Goal: Task Accomplishment & Management: Book appointment/travel/reservation

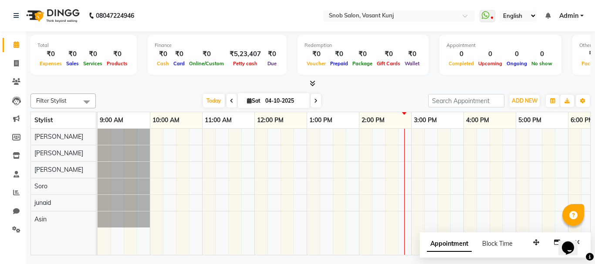
scroll to position [0, 105]
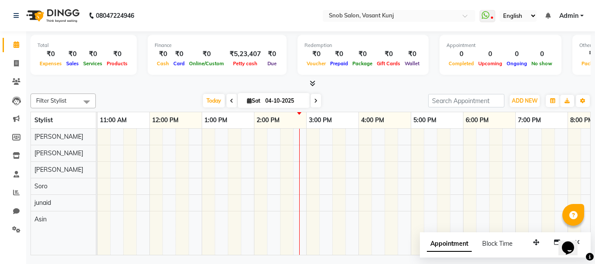
drag, startPoint x: 244, startPoint y: 248, endPoint x: 405, endPoint y: 272, distance: 162.4
click at [405, 264] on html "08047224946 Select Location × Snob Salon, Vasant Kunj WhatsApp Status ✕ Status:…" at bounding box center [297, 132] width 595 height 264
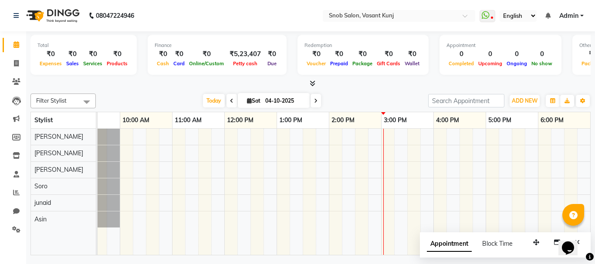
scroll to position [0, 0]
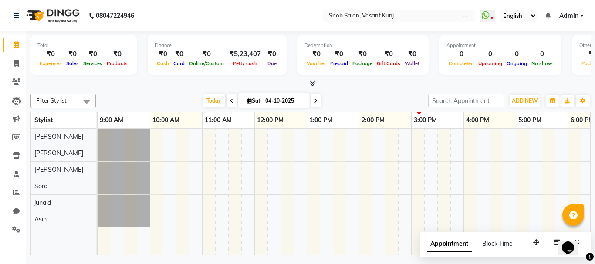
click at [311, 96] on span at bounding box center [316, 101] width 10 height 14
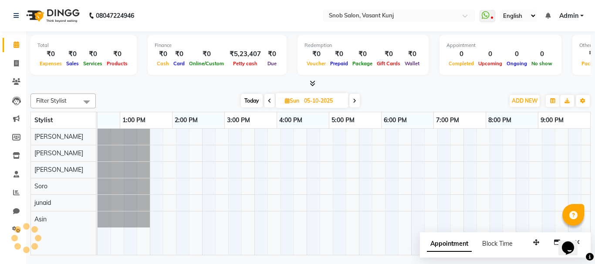
scroll to position [0, 187]
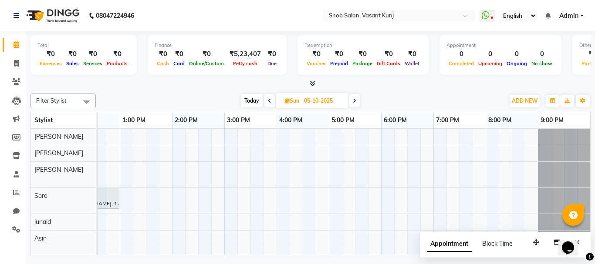
click at [355, 98] on icon at bounding box center [354, 100] width 3 height 5
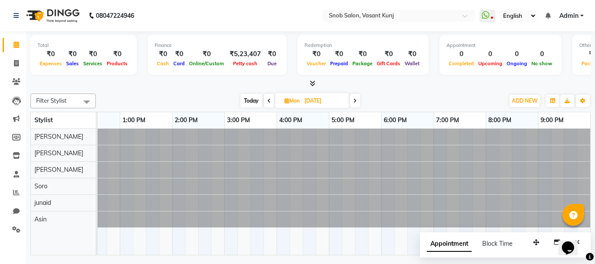
scroll to position [0, 0]
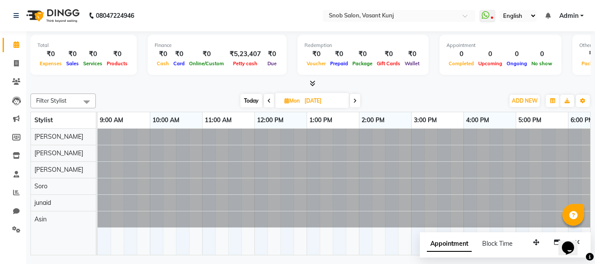
click at [355, 98] on icon at bounding box center [354, 100] width 3 height 5
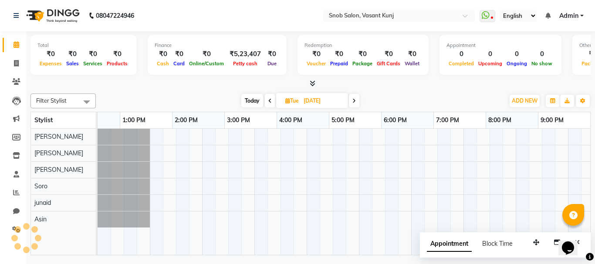
scroll to position [0, 187]
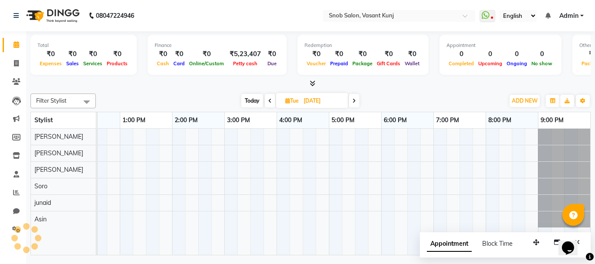
click at [355, 98] on icon at bounding box center [353, 100] width 3 height 5
type input "[DATE]"
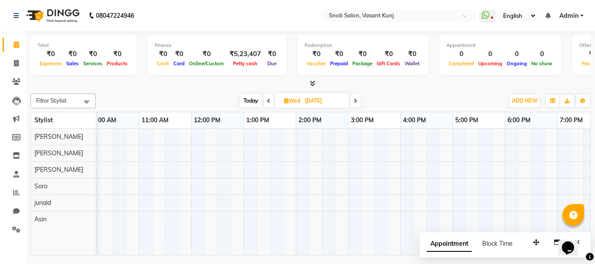
scroll to position [0, 56]
click at [260, 141] on div at bounding box center [381, 192] width 679 height 126
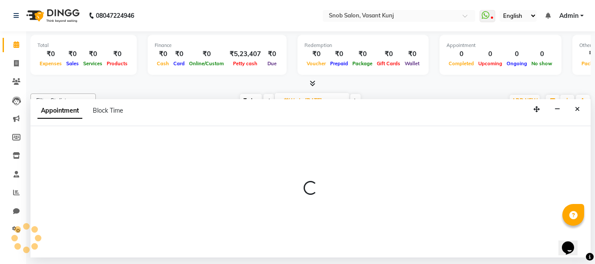
select select "60444"
select select "780"
select select "tentative"
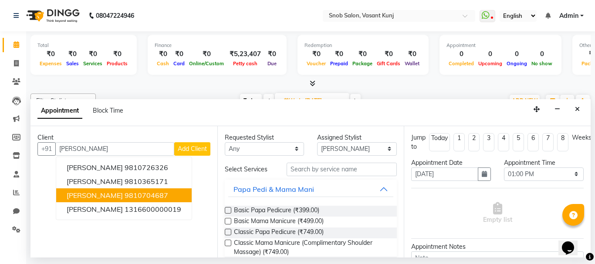
click at [155, 197] on ngb-highlight "9810704687" at bounding box center [147, 195] width 44 height 9
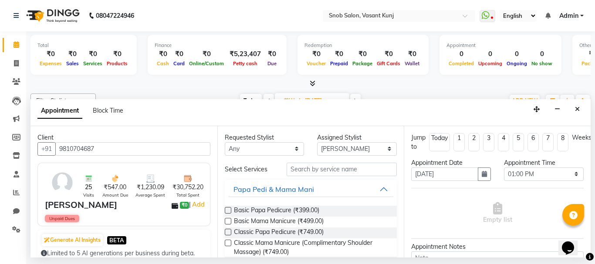
type input "9810704687"
click at [311, 168] on input "text" at bounding box center [342, 170] width 111 height 14
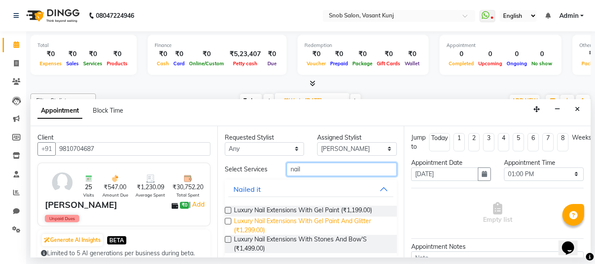
type input "nail"
click at [312, 219] on span "Luxury Nail Extensions With Gel Paint And Glitter (₹1,299.00)" at bounding box center [312, 226] width 156 height 18
checkbox input "false"
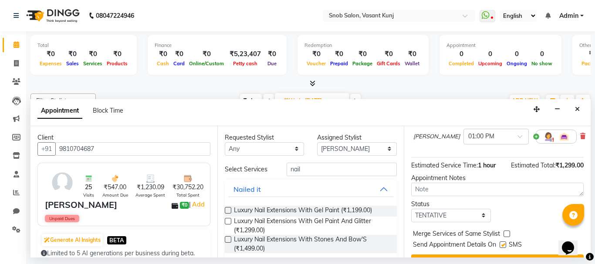
scroll to position [113, 0]
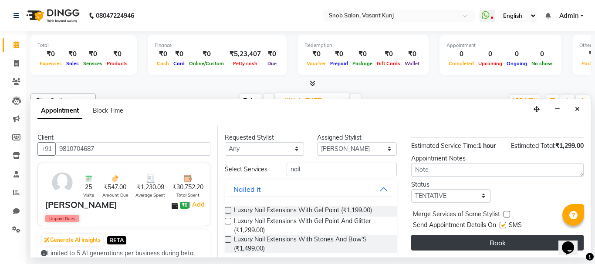
click at [496, 237] on button "Book" at bounding box center [497, 243] width 172 height 16
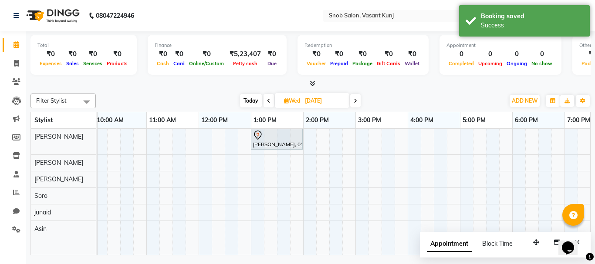
click at [351, 97] on span at bounding box center [355, 101] width 10 height 14
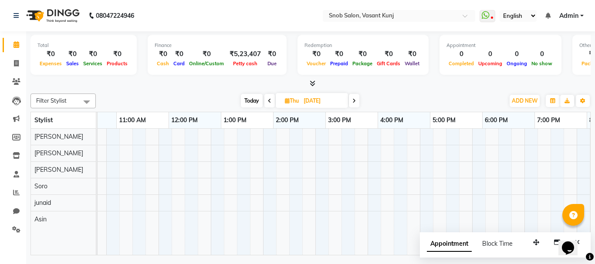
scroll to position [0, 96]
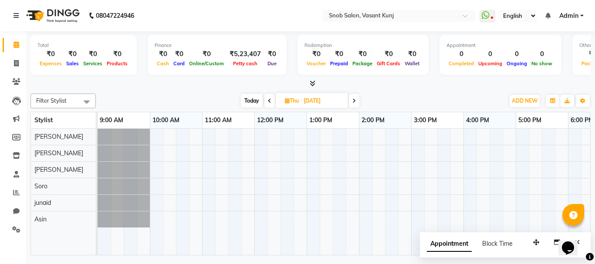
click at [269, 105] on span at bounding box center [269, 101] width 10 height 14
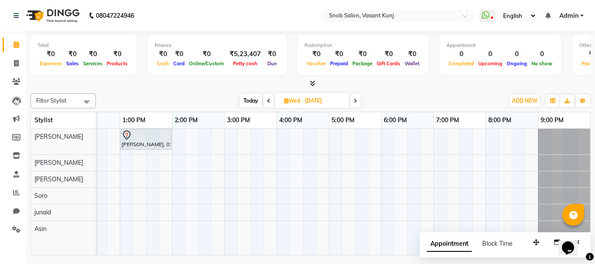
click at [268, 104] on span at bounding box center [268, 101] width 10 height 14
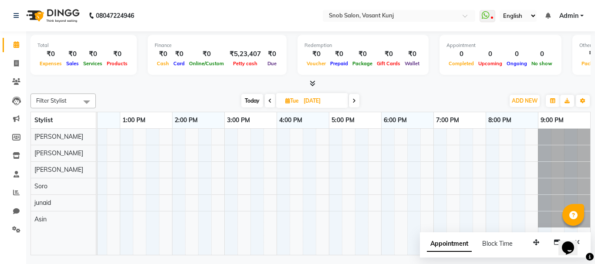
click at [267, 104] on span at bounding box center [270, 101] width 10 height 14
click at [266, 104] on span at bounding box center [269, 101] width 10 height 14
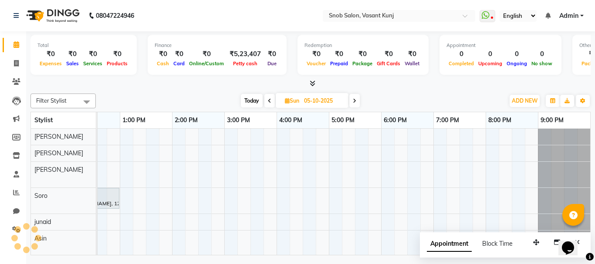
click at [265, 104] on span at bounding box center [269, 101] width 10 height 14
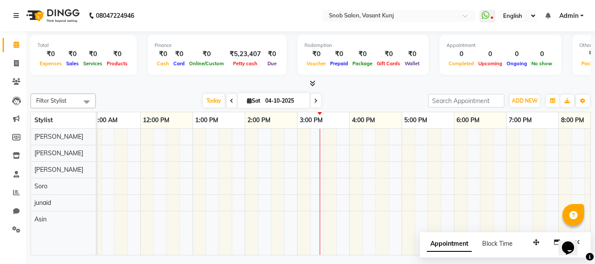
scroll to position [0, 0]
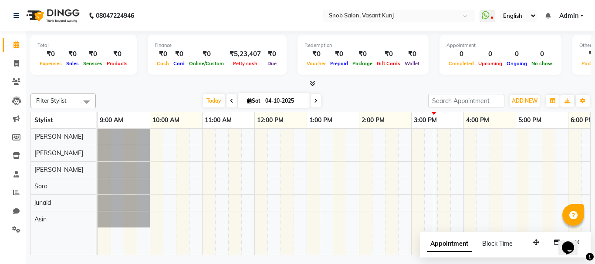
click at [314, 103] on icon at bounding box center [315, 100] width 3 height 5
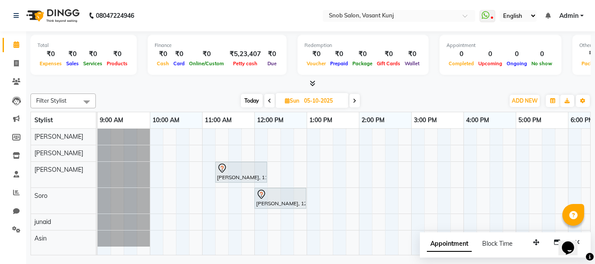
click at [360, 103] on div "[DATE] [DATE]" at bounding box center [300, 101] width 121 height 13
click at [349, 102] on div "[DATE] [DATE]" at bounding box center [300, 101] width 121 height 13
click at [352, 100] on span at bounding box center [354, 101] width 10 height 14
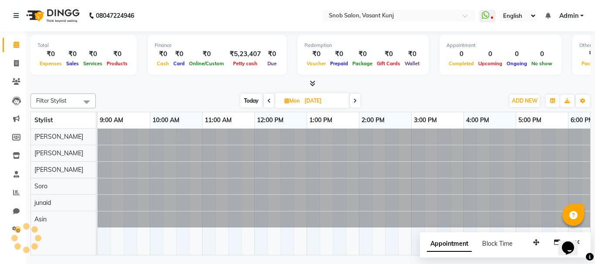
scroll to position [0, 187]
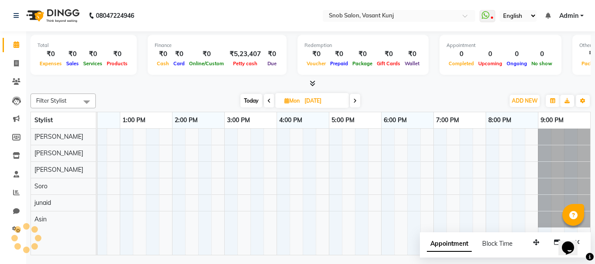
click at [352, 100] on span at bounding box center [355, 101] width 10 height 14
click at [352, 100] on icon at bounding box center [353, 100] width 3 height 5
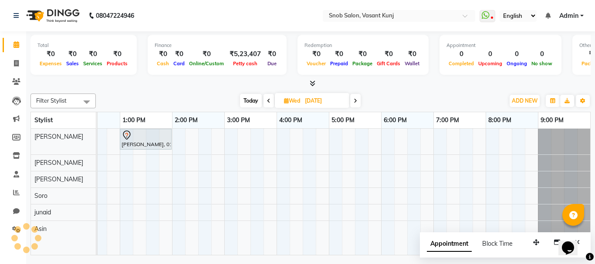
click at [352, 100] on span at bounding box center [355, 101] width 10 height 14
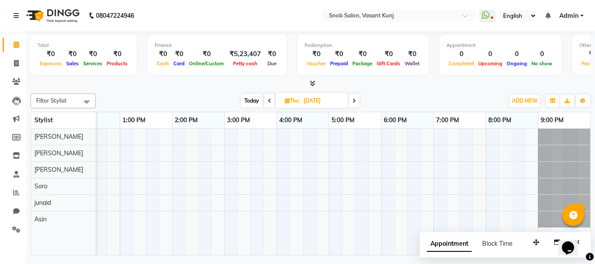
click at [352, 100] on span at bounding box center [354, 101] width 10 height 14
click at [267, 98] on span at bounding box center [271, 101] width 10 height 14
click at [270, 100] on icon at bounding box center [269, 100] width 3 height 5
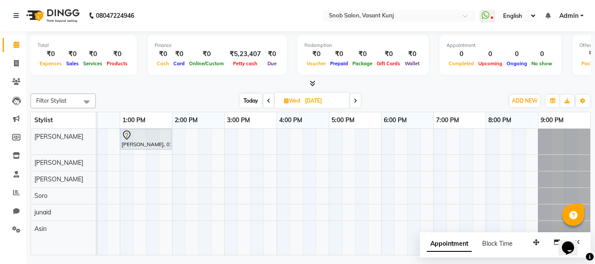
click at [353, 101] on span at bounding box center [355, 101] width 10 height 14
type input "[DATE]"
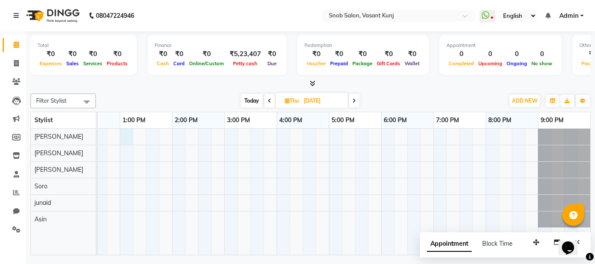
click at [129, 135] on div at bounding box center [250, 192] width 679 height 126
select select "60444"
select select "tentative"
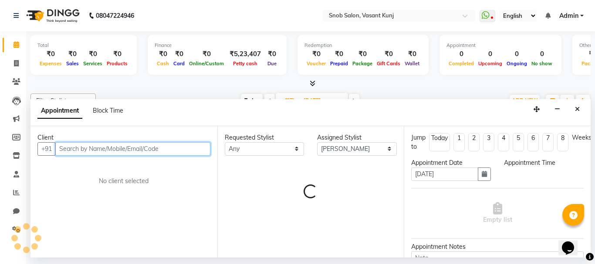
select select "780"
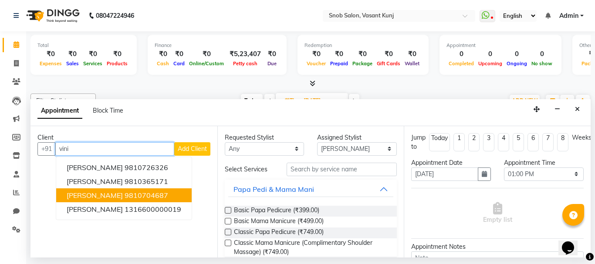
click at [91, 194] on span "[PERSON_NAME]" at bounding box center [95, 195] width 56 height 9
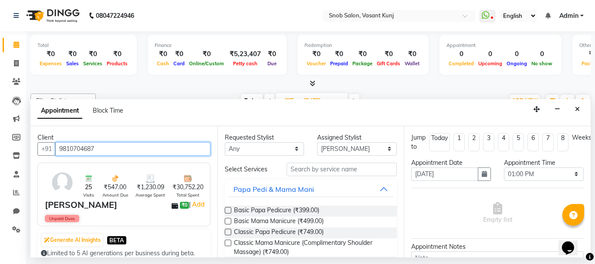
type input "9810704687"
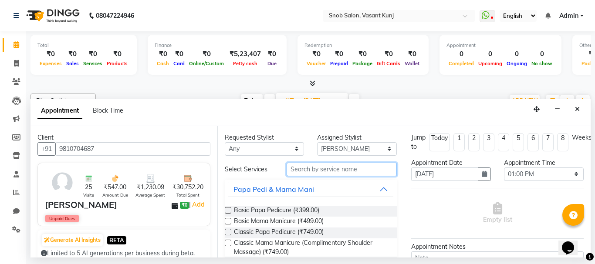
click at [308, 171] on input "text" at bounding box center [342, 170] width 111 height 14
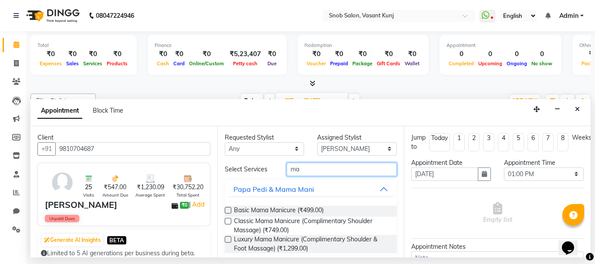
type input "m"
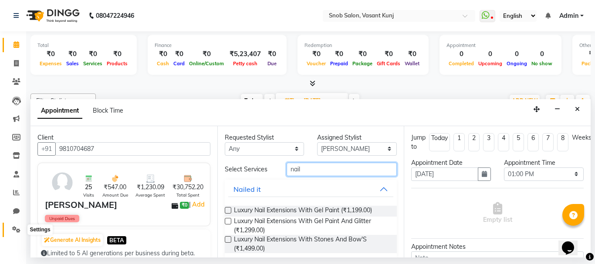
type input "nail"
click at [11, 226] on span at bounding box center [16, 230] width 15 height 10
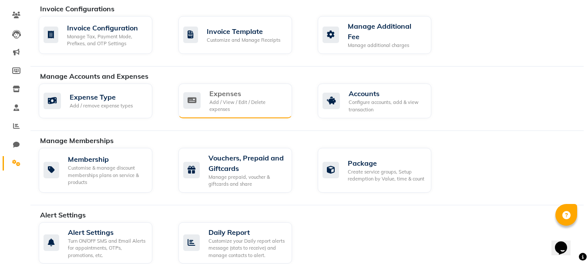
scroll to position [87, 0]
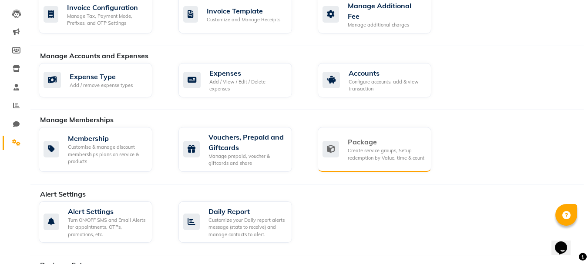
click at [352, 157] on div "Create service groups, Setup redemption by Value, time & count" at bounding box center [386, 154] width 77 height 14
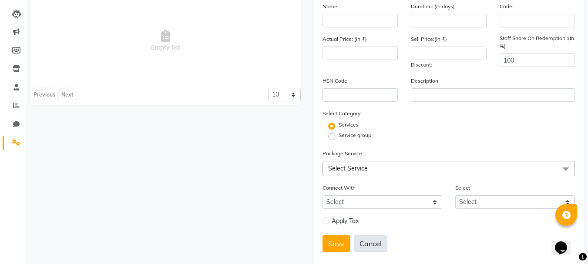
click at [370, 242] on button "Cancel" at bounding box center [371, 244] width 34 height 17
select select
checkbox input "false"
click at [368, 238] on button "Cancel" at bounding box center [371, 244] width 34 height 17
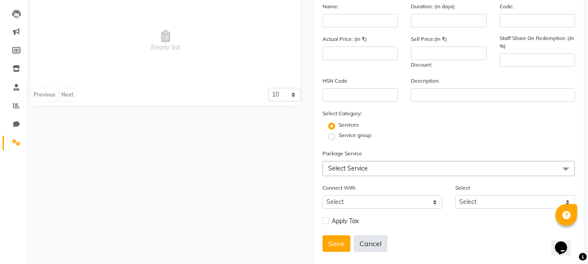
select select
checkbox input "false"
click at [19, 136] on link "Settings" at bounding box center [13, 143] width 21 height 14
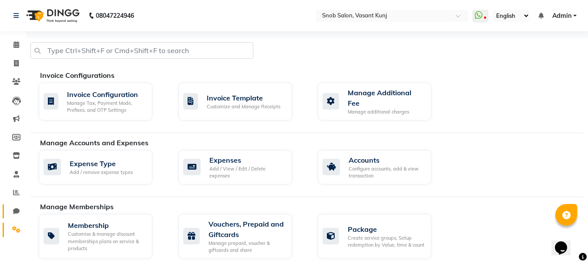
click at [13, 206] on link "Chat" at bounding box center [13, 212] width 21 height 14
select select "100"
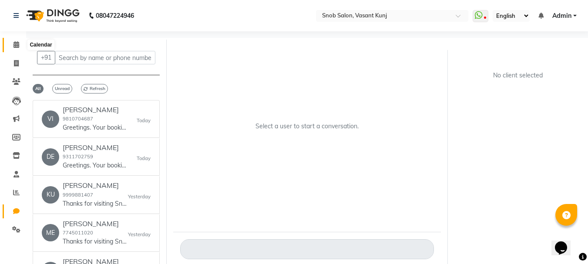
click at [18, 43] on icon at bounding box center [17, 44] width 6 height 7
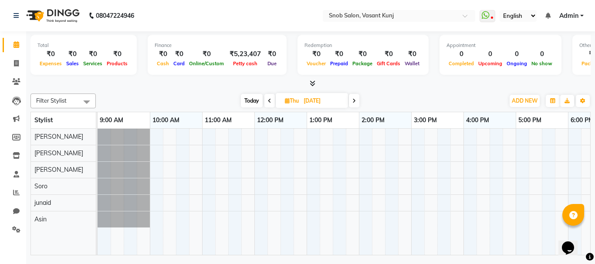
drag, startPoint x: 167, startPoint y: 248, endPoint x: 210, endPoint y: 252, distance: 43.8
click at [210, 252] on div at bounding box center [344, 192] width 493 height 126
click at [270, 97] on span at bounding box center [269, 101] width 10 height 14
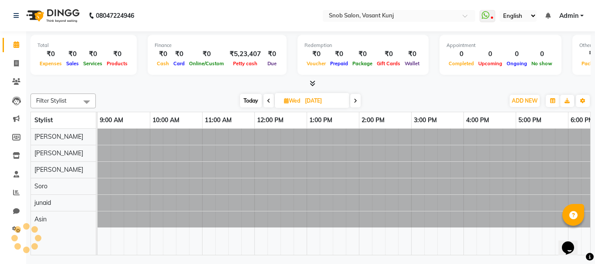
scroll to position [0, 187]
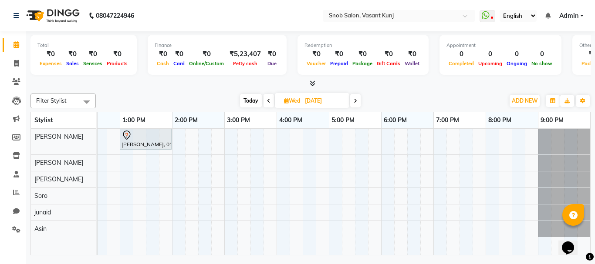
click at [268, 102] on icon at bounding box center [268, 100] width 3 height 5
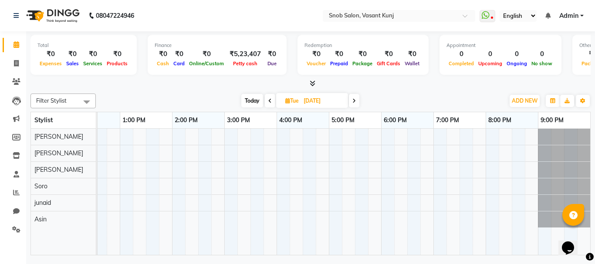
click at [268, 102] on icon at bounding box center [269, 100] width 3 height 5
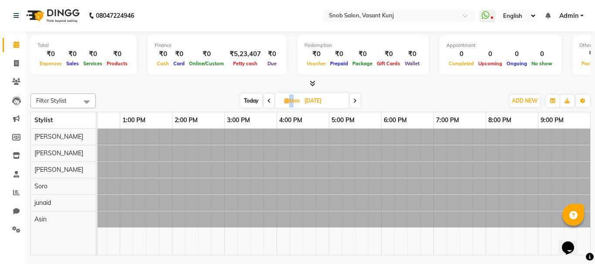
click at [268, 102] on icon at bounding box center [268, 100] width 3 height 5
type input "05-10-2025"
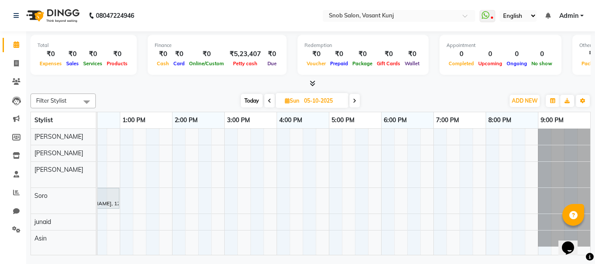
drag, startPoint x: 276, startPoint y: 248, endPoint x: 233, endPoint y: 257, distance: 44.0
click at [201, 250] on div "[PERSON_NAME], 11:15 AM-12:15 PM, Facial With Silver Skills [DEMOGRAPHIC_DATA] …" at bounding box center [344, 192] width 493 height 126
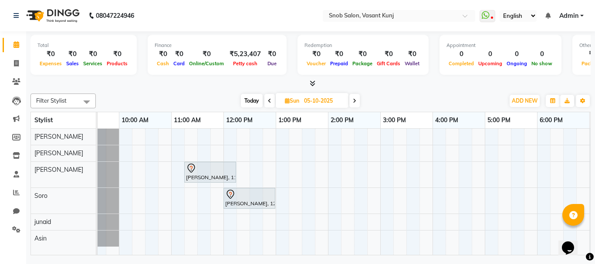
scroll to position [0, 0]
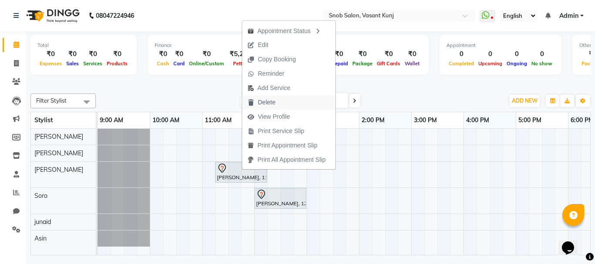
click at [266, 102] on span "Delete" at bounding box center [266, 102] width 17 height 9
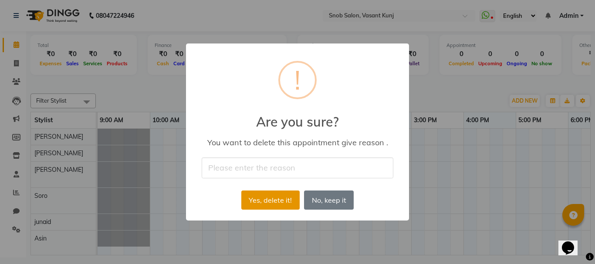
click at [280, 202] on button "Yes, delete it!" at bounding box center [270, 200] width 58 height 19
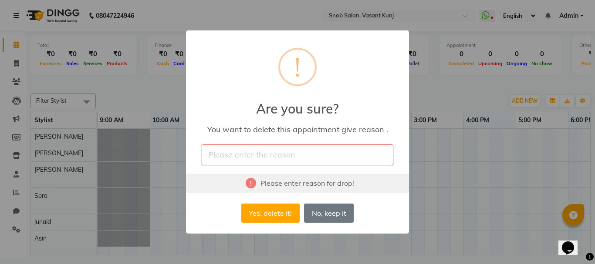
click at [280, 153] on input "text" at bounding box center [298, 155] width 192 height 20
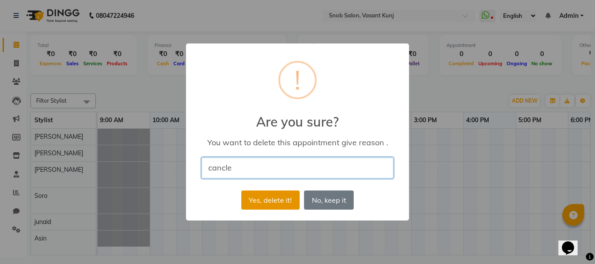
type input "cancle"
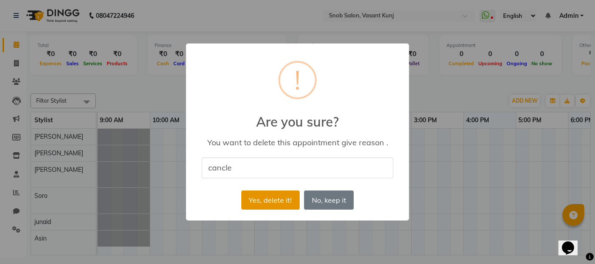
click at [279, 198] on button "Yes, delete it!" at bounding box center [270, 200] width 58 height 19
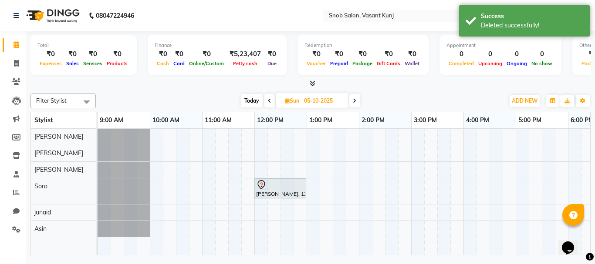
click at [351, 99] on span at bounding box center [354, 101] width 10 height 14
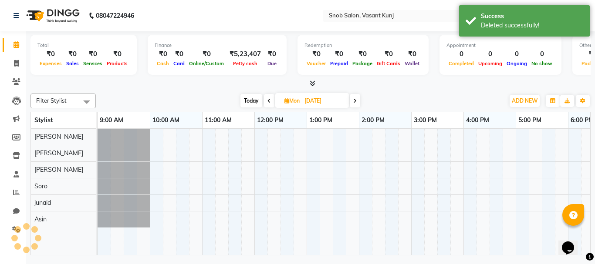
scroll to position [0, 187]
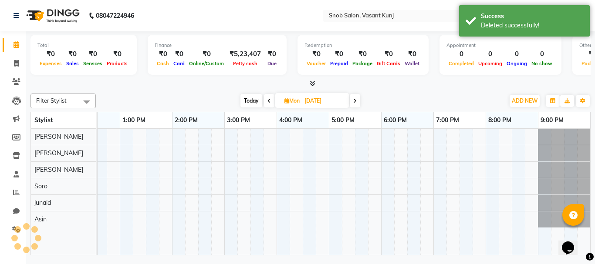
click at [351, 99] on span at bounding box center [355, 101] width 10 height 14
click at [351, 99] on span at bounding box center [354, 101] width 10 height 14
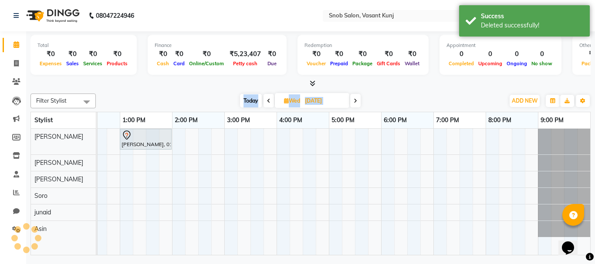
click at [351, 99] on span at bounding box center [355, 101] width 10 height 14
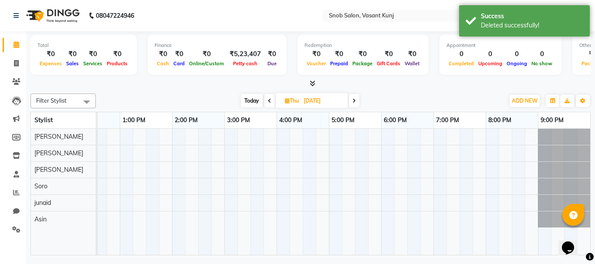
click at [354, 99] on icon at bounding box center [353, 100] width 3 height 5
click at [354, 99] on icon at bounding box center [352, 100] width 3 height 5
click at [355, 99] on icon at bounding box center [353, 100] width 3 height 5
type input "[DATE]"
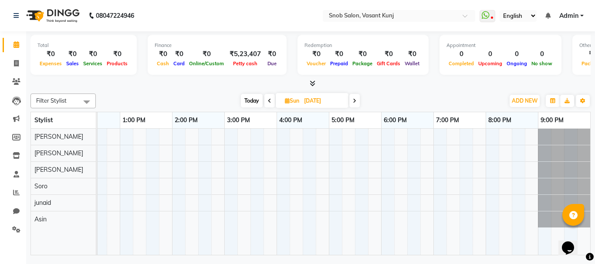
scroll to position [0, 146]
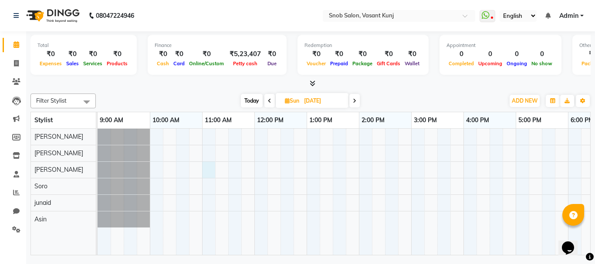
click at [211, 172] on div at bounding box center [437, 192] width 679 height 126
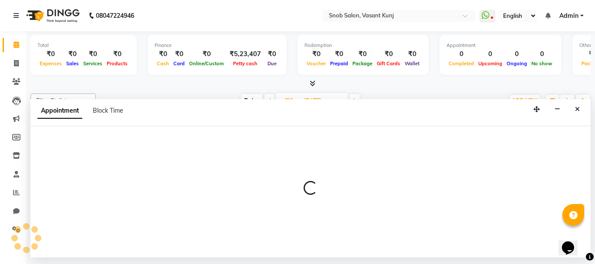
select select "62197"
select select "660"
select select "tentative"
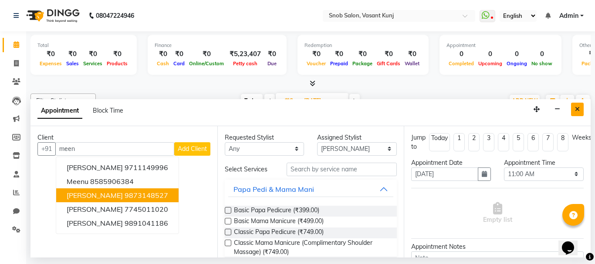
type input "meen"
click at [579, 103] on button "Close" at bounding box center [577, 110] width 13 height 14
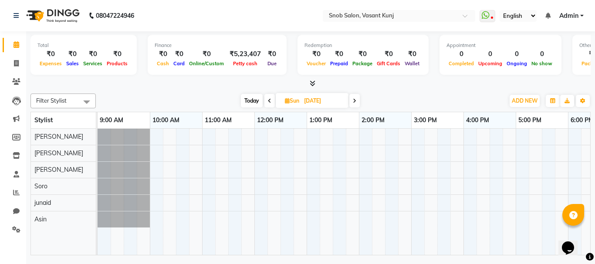
click at [269, 101] on icon at bounding box center [269, 100] width 3 height 5
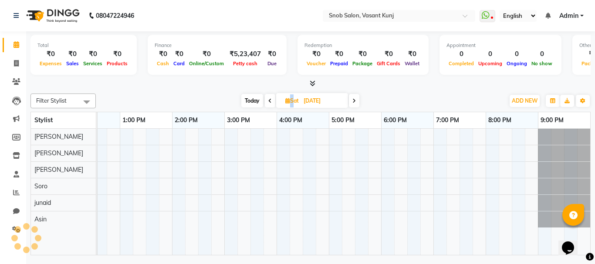
click at [269, 101] on icon at bounding box center [269, 100] width 3 height 5
click at [267, 100] on span at bounding box center [271, 101] width 10 height 14
click at [268, 101] on icon at bounding box center [269, 100] width 3 height 5
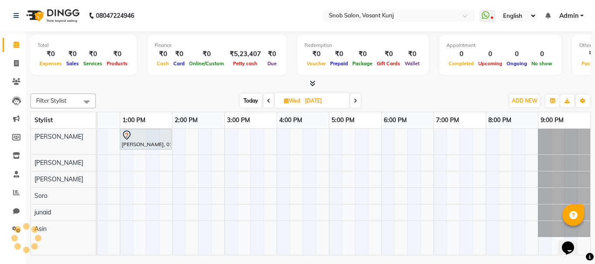
click at [267, 101] on icon at bounding box center [268, 100] width 3 height 5
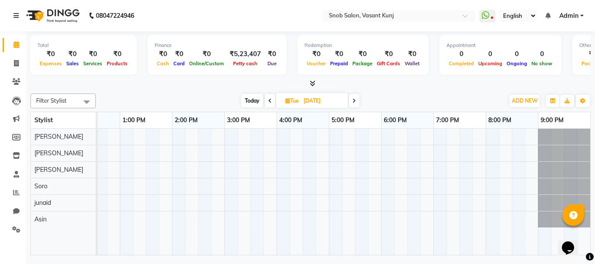
click at [266, 101] on span at bounding box center [270, 101] width 10 height 14
click at [266, 101] on span at bounding box center [269, 101] width 10 height 14
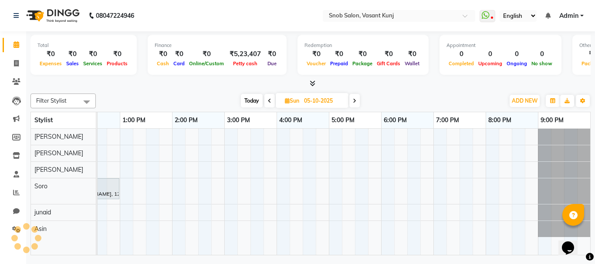
click at [266, 101] on span at bounding box center [269, 101] width 10 height 14
type input "04-10-2025"
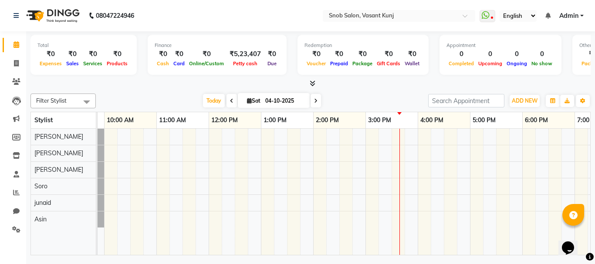
scroll to position [0, 47]
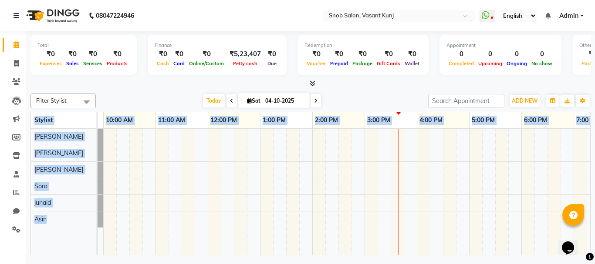
drag, startPoint x: 188, startPoint y: 257, endPoint x: 258, endPoint y: 254, distance: 70.6
click at [258, 254] on div "Total ₹0 Expenses ₹0 Sales ₹0 Services ₹0 Products Finance ₹0 Cash ₹0 Card ₹0 O…" at bounding box center [310, 144] width 569 height 226
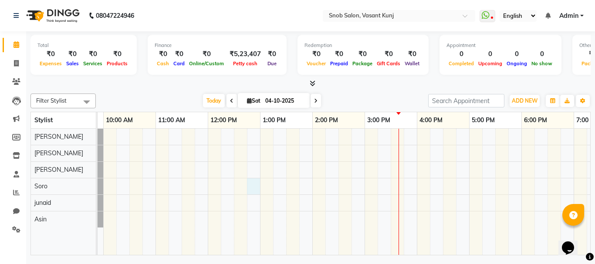
click at [253, 189] on div at bounding box center [390, 192] width 679 height 126
select select "78277"
select select "tentative"
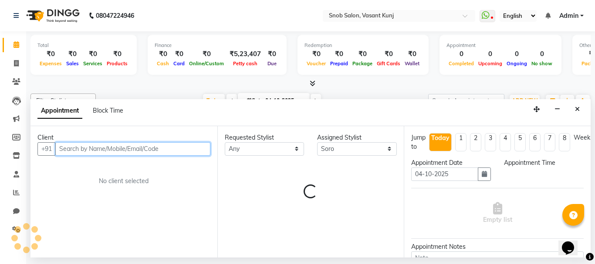
select select "765"
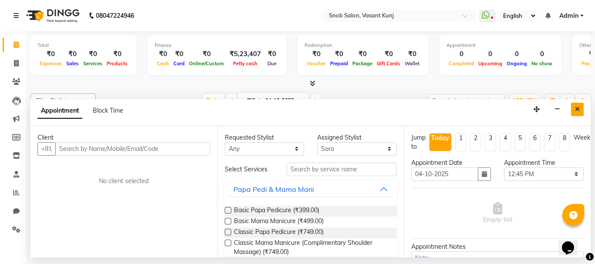
click at [576, 113] on button "Close" at bounding box center [577, 110] width 13 height 14
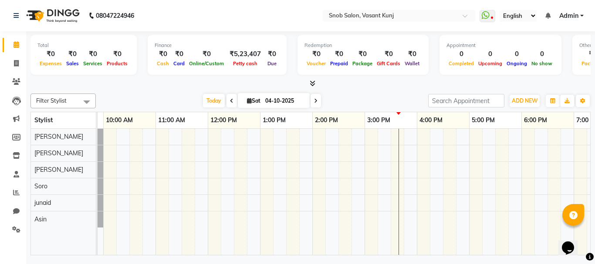
scroll to position [0, 0]
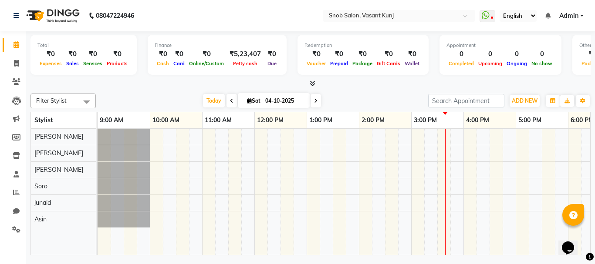
click at [315, 100] on icon at bounding box center [315, 100] width 3 height 5
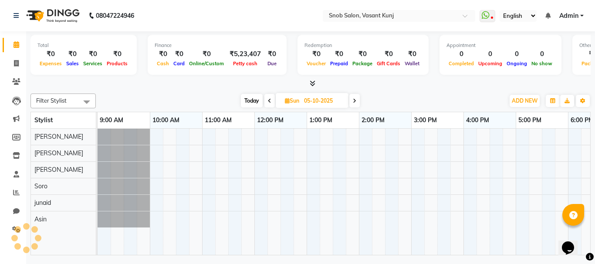
scroll to position [0, 187]
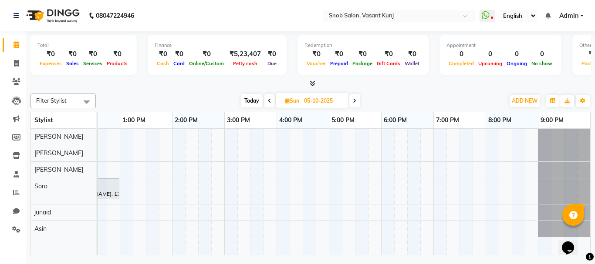
click at [360, 101] on div "[DATE] [DATE]" at bounding box center [300, 101] width 121 height 13
click at [352, 97] on span at bounding box center [354, 101] width 10 height 14
click at [352, 97] on span at bounding box center [355, 101] width 10 height 14
type input "[DATE]"
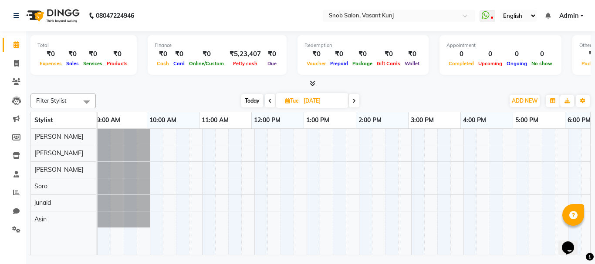
scroll to position [0, 0]
drag, startPoint x: 160, startPoint y: 248, endPoint x: 308, endPoint y: 278, distance: 151.0
click at [308, 264] on html "08047224946 Select Location × Snob Salon, Vasant Kunj WhatsApp Status ✕ Status:…" at bounding box center [297, 132] width 595 height 264
click at [360, 169] on div at bounding box center [437, 192] width 679 height 126
select select "62197"
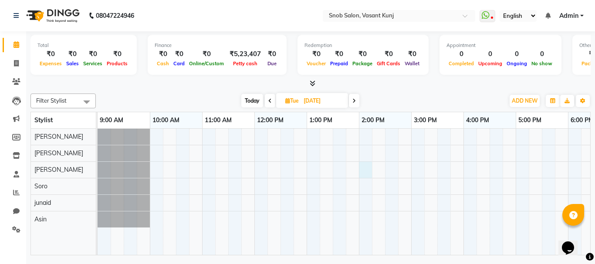
select select "tentative"
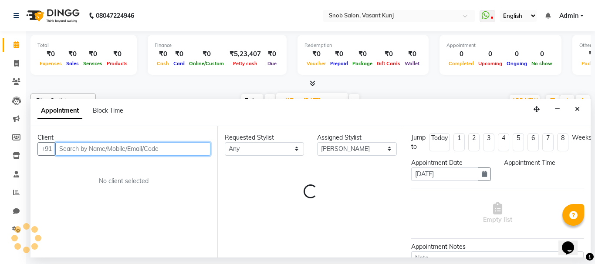
select select "840"
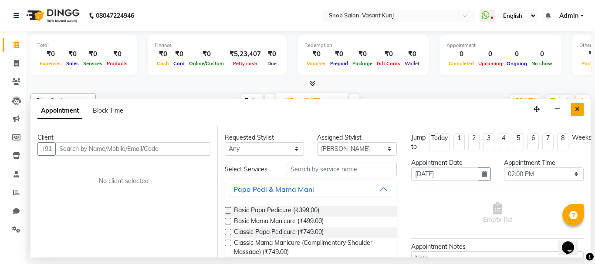
click at [578, 109] on icon "Close" at bounding box center [577, 109] width 5 height 6
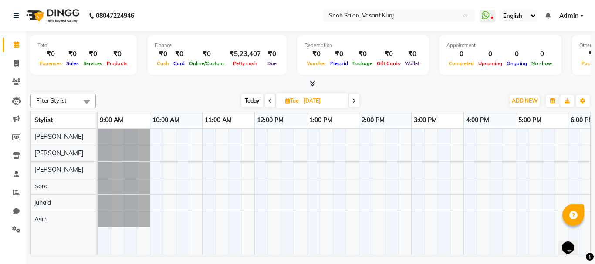
click at [271, 97] on span at bounding box center [270, 101] width 10 height 14
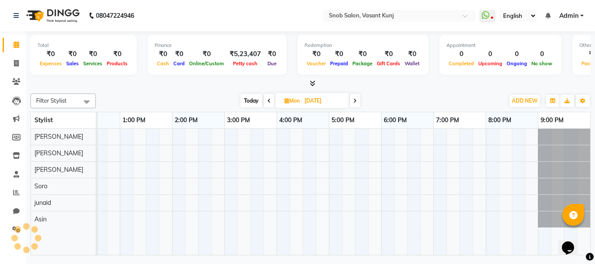
click at [271, 97] on span at bounding box center [269, 101] width 10 height 14
type input "04-10-2025"
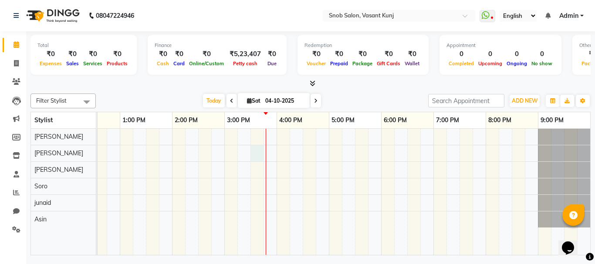
click at [260, 155] on div at bounding box center [250, 192] width 679 height 126
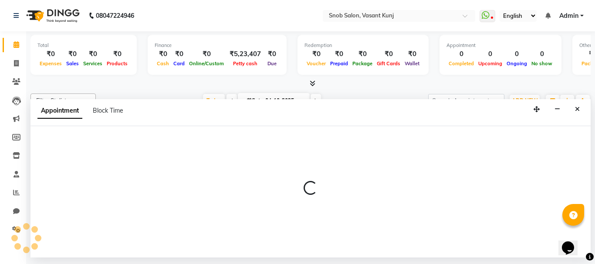
select select "60451"
select select "930"
select select "tentative"
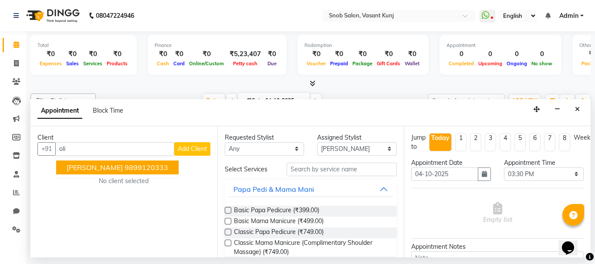
click at [134, 170] on ngb-highlight "9899120333" at bounding box center [147, 167] width 44 height 9
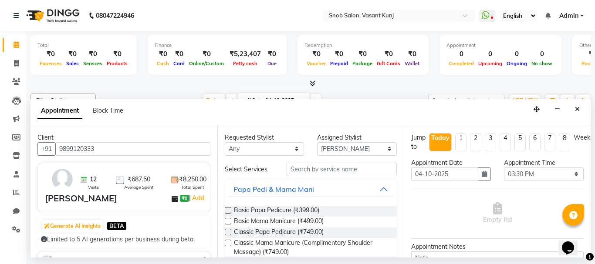
type input "9899120333"
click at [328, 172] on input "text" at bounding box center [342, 170] width 111 height 14
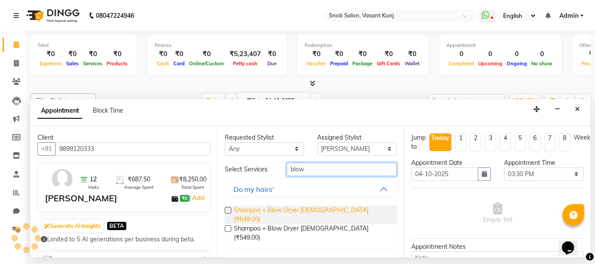
type input "blow"
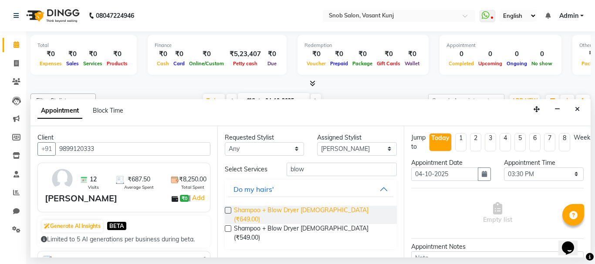
click at [332, 209] on span "Shampoo + Blow Dryer [DEMOGRAPHIC_DATA] (₹649.00)" at bounding box center [312, 215] width 156 height 18
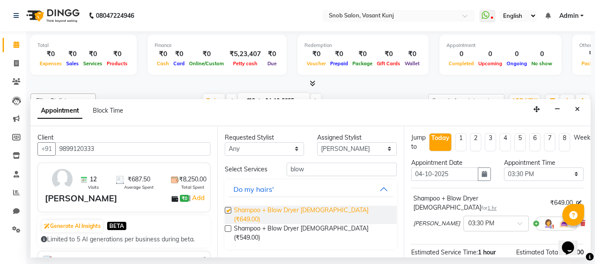
checkbox input "false"
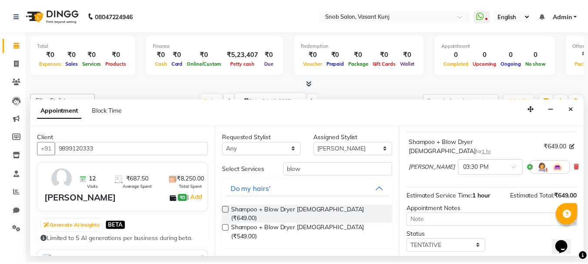
scroll to position [105, 0]
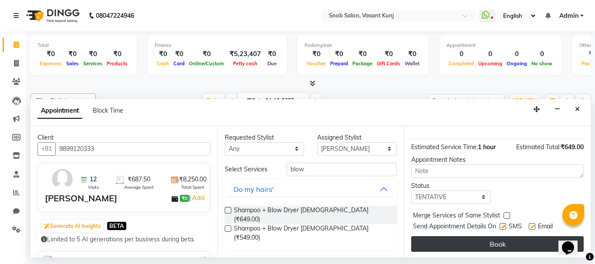
click at [456, 237] on button "Book" at bounding box center [497, 244] width 172 height 16
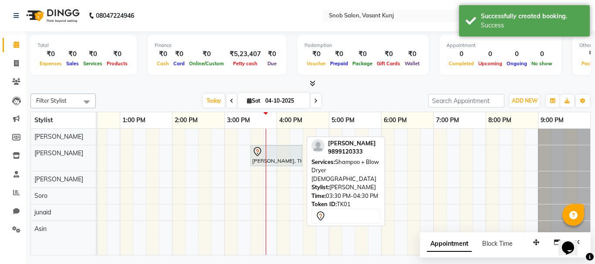
click at [280, 158] on div "[PERSON_NAME], TK01, 03:30 PM-04:30 PM, Shampoo + Blow Dryer [DEMOGRAPHIC_DATA]" at bounding box center [276, 156] width 50 height 18
select select "7"
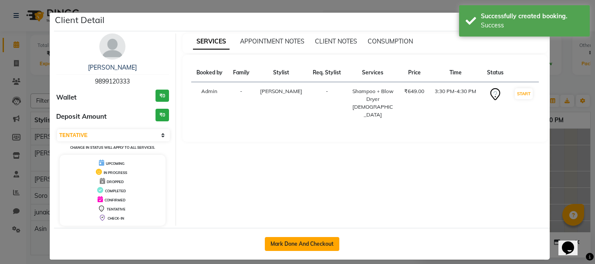
click at [284, 246] on button "Mark Done And Checkout" at bounding box center [302, 244] width 74 height 14
select select "7175"
select select "service"
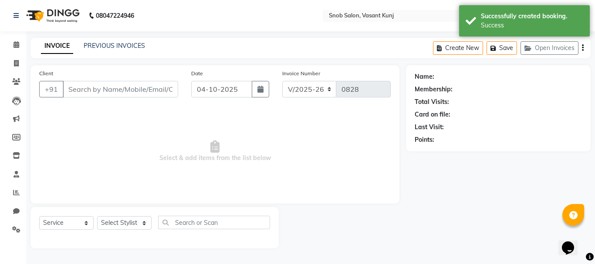
type input "9899120333"
select select "60451"
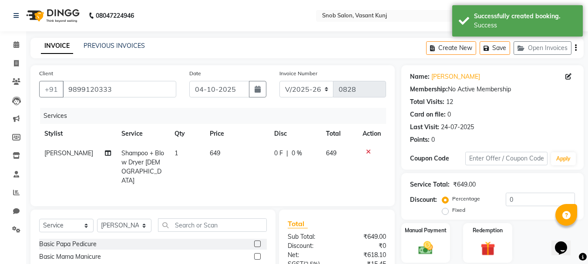
click at [219, 152] on td "649" at bounding box center [237, 167] width 64 height 47
select select "60451"
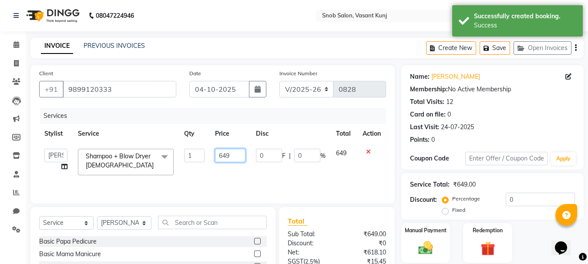
click at [232, 154] on input "649" at bounding box center [230, 156] width 30 height 14
type input "6"
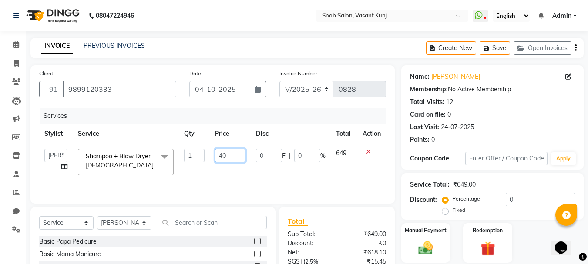
type input "400"
click at [252, 171] on tr "Asin junaid Kajal [PERSON_NAME] Priyanka [PERSON_NAME] [PERSON_NAME] Shampoo + …" at bounding box center [212, 162] width 347 height 37
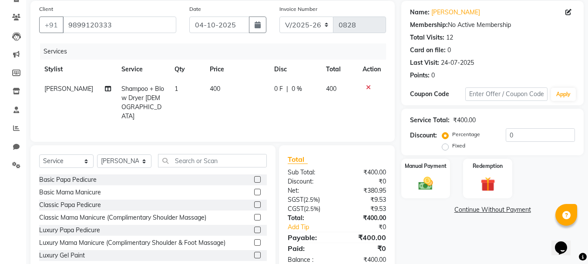
scroll to position [84, 0]
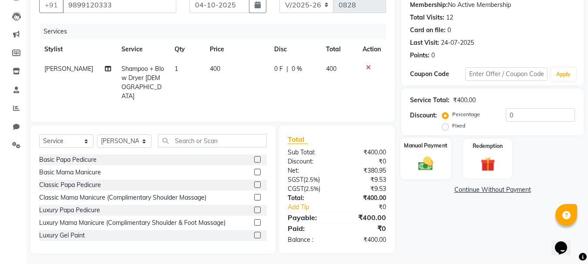
click at [422, 168] on img at bounding box center [426, 163] width 24 height 17
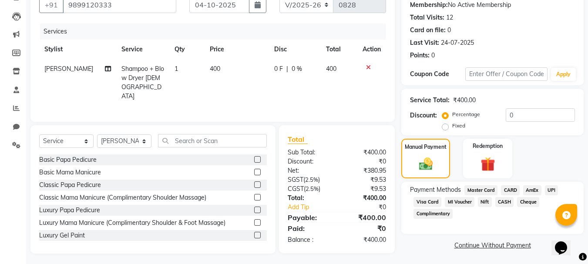
click at [554, 187] on span "UPI" at bounding box center [552, 191] width 14 height 10
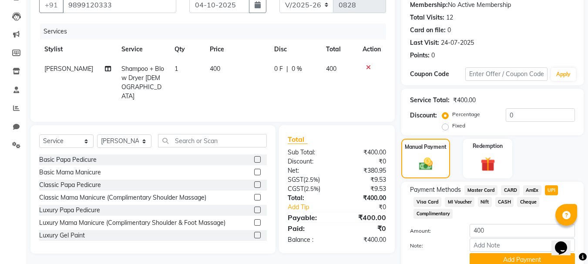
scroll to position [122, 0]
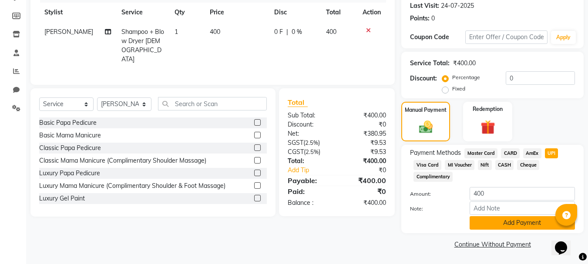
click at [493, 220] on button "Add Payment" at bounding box center [522, 223] width 105 height 14
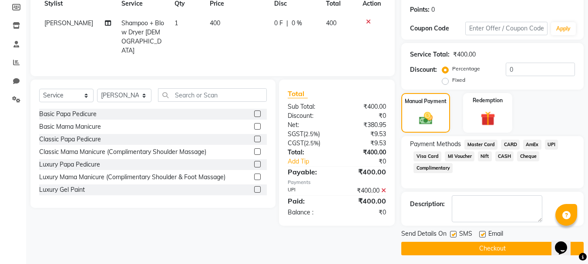
scroll to position [135, 0]
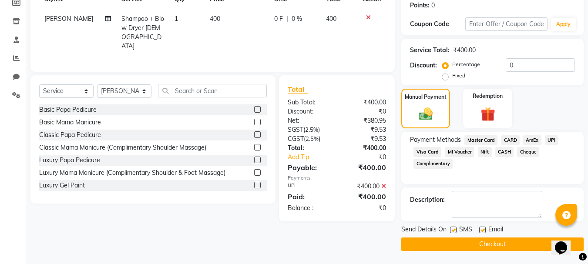
click at [498, 238] on button "Checkout" at bounding box center [493, 245] width 182 height 14
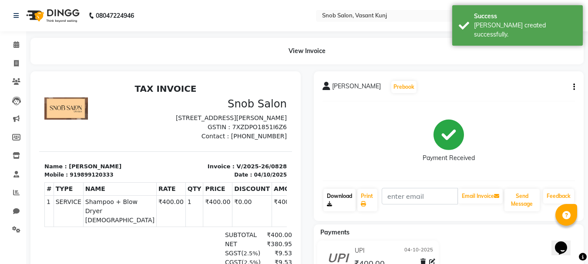
click at [338, 201] on link "Download" at bounding box center [340, 200] width 32 height 23
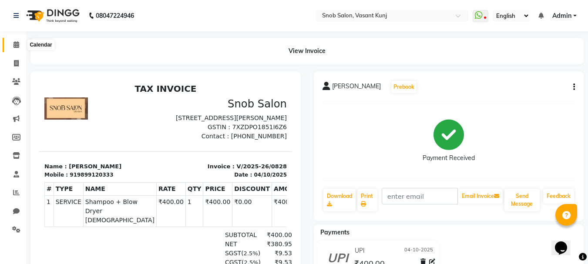
click at [10, 44] on span at bounding box center [16, 45] width 15 height 10
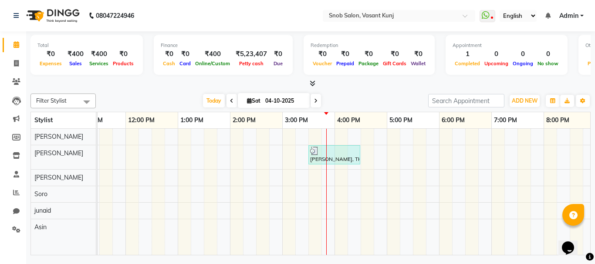
scroll to position [0, 143]
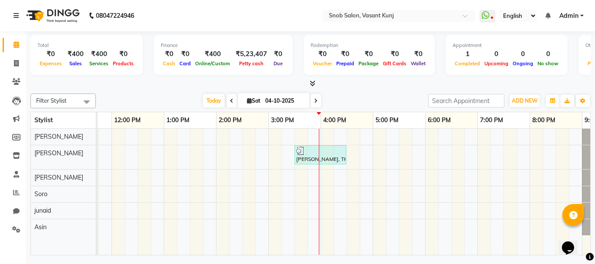
click at [318, 98] on span at bounding box center [316, 101] width 10 height 14
click at [306, 100] on input "04-10-2025" at bounding box center [285, 101] width 44 height 13
click at [306, 101] on input "04-10-2025" at bounding box center [285, 101] width 44 height 13
click at [225, 100] on span "Today" at bounding box center [214, 101] width 22 height 14
type input "04-10-2025"
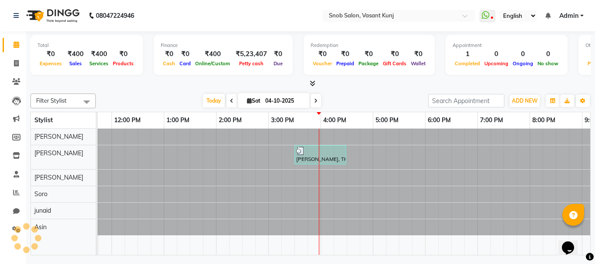
click at [277, 99] on input "04-10-2025" at bounding box center [285, 101] width 44 height 13
select select "10"
select select "2025"
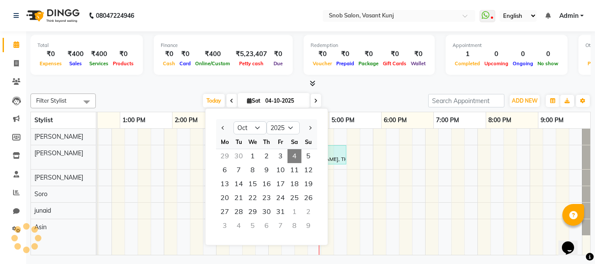
scroll to position [0, 187]
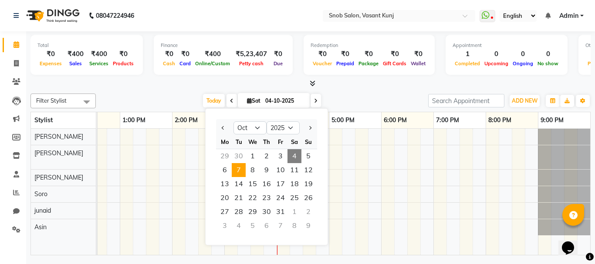
click at [240, 170] on span "7" at bounding box center [239, 170] width 14 height 14
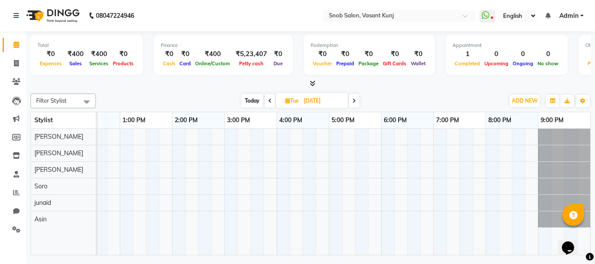
click at [352, 100] on icon at bounding box center [353, 100] width 3 height 5
type input "[DATE]"
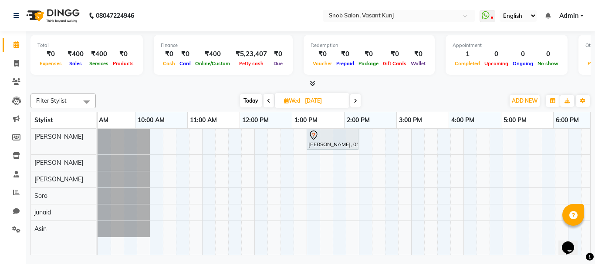
scroll to position [0, 0]
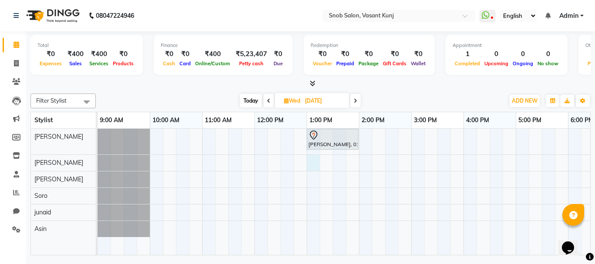
click at [314, 166] on div "[PERSON_NAME], 01:00 PM-02:00 PM, Luxury Nail Extensions With Gel Paint And Gli…" at bounding box center [437, 192] width 679 height 126
select select "60451"
select select "tentative"
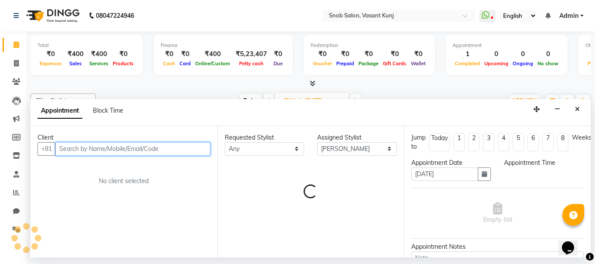
select select "780"
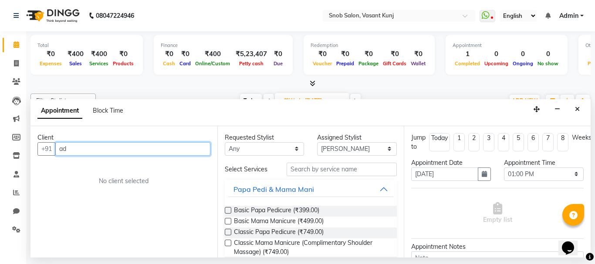
type input "a"
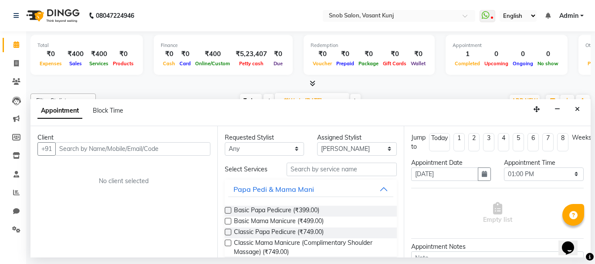
click at [156, 159] on div "Client +91 No client selected" at bounding box center [123, 192] width 187 height 132
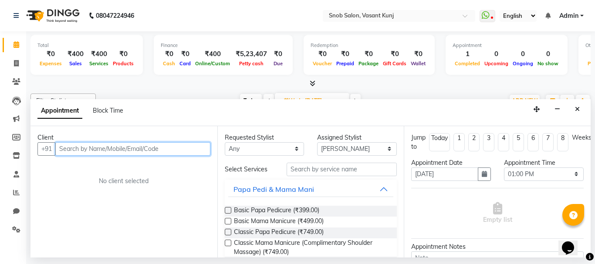
click at [156, 149] on input "text" at bounding box center [132, 149] width 155 height 14
type input "8"
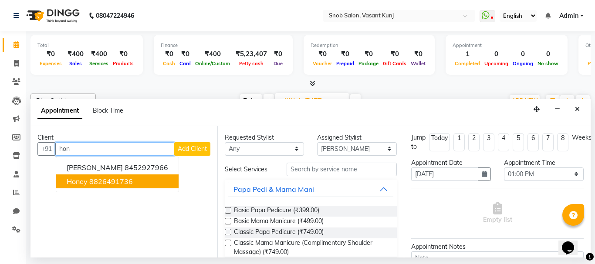
click at [122, 184] on ngb-highlight "8826491736" at bounding box center [111, 181] width 44 height 9
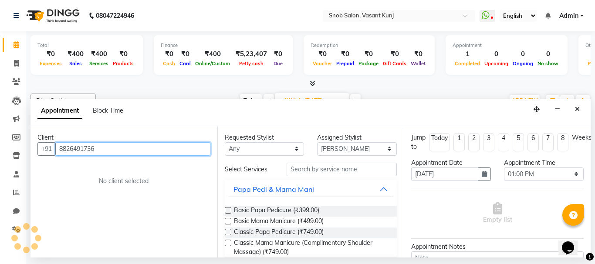
type input "8826491736"
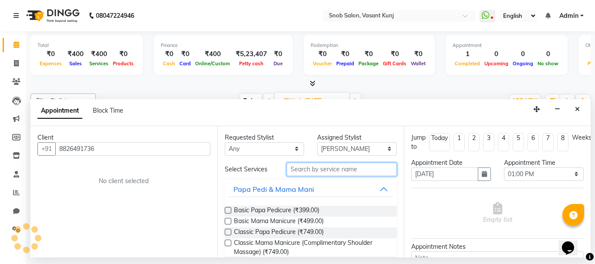
click at [314, 171] on input "text" at bounding box center [342, 170] width 111 height 14
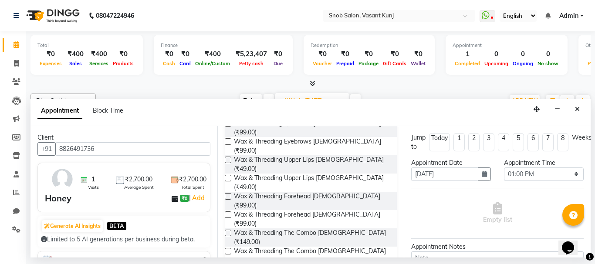
scroll to position [131, 0]
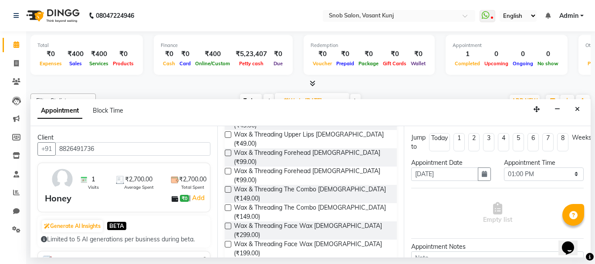
type input "wax"
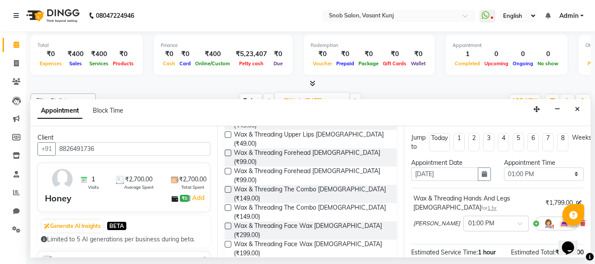
checkbox input "false"
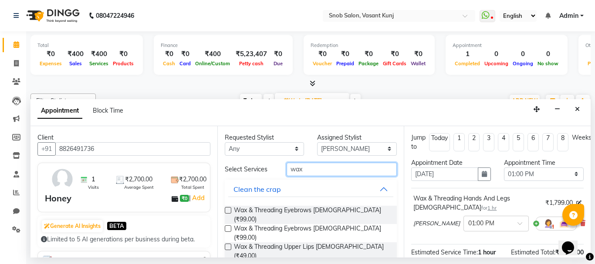
click at [367, 166] on input "wax" at bounding box center [342, 170] width 111 height 14
type input "w"
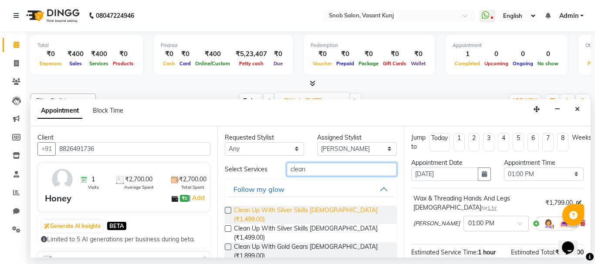
type input "clean"
click at [345, 210] on span "Clean Up With Silver Skills [DEMOGRAPHIC_DATA] (₹1,499.00)" at bounding box center [312, 215] width 156 height 18
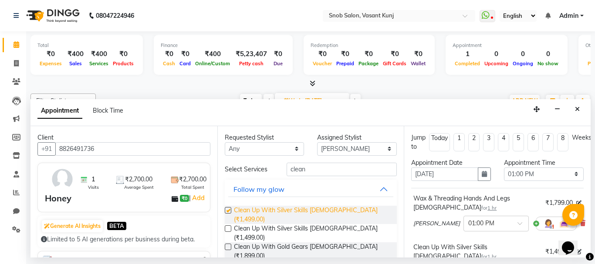
checkbox input "false"
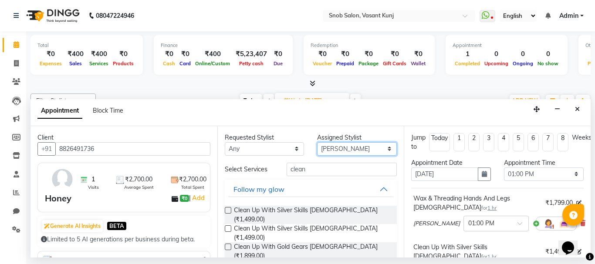
click at [381, 148] on select "Select Asin junaid [PERSON_NAME] [PERSON_NAME][GEOGRAPHIC_DATA][PERSON_NAME]" at bounding box center [357, 149] width 80 height 14
click at [382, 148] on select "Select Asin junaid [PERSON_NAME] [PERSON_NAME][GEOGRAPHIC_DATA][PERSON_NAME]" at bounding box center [357, 149] width 80 height 14
click at [382, 146] on select "Select Asin junaid [PERSON_NAME] [PERSON_NAME][GEOGRAPHIC_DATA][PERSON_NAME]" at bounding box center [357, 149] width 80 height 14
click at [381, 149] on select "Select Asin junaid [PERSON_NAME] [PERSON_NAME][GEOGRAPHIC_DATA][PERSON_NAME]" at bounding box center [357, 149] width 80 height 14
click at [381, 148] on select "Select Asin junaid [PERSON_NAME] [PERSON_NAME][GEOGRAPHIC_DATA][PERSON_NAME]" at bounding box center [357, 149] width 80 height 14
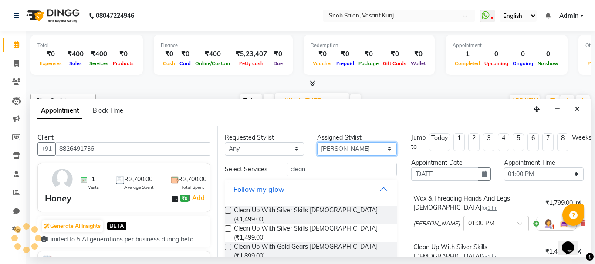
click at [381, 148] on select "Select Asin junaid [PERSON_NAME] [PERSON_NAME][GEOGRAPHIC_DATA][PERSON_NAME]" at bounding box center [357, 149] width 80 height 14
click at [381, 145] on select "Select Asin junaid [PERSON_NAME] [PERSON_NAME][GEOGRAPHIC_DATA][PERSON_NAME]" at bounding box center [357, 149] width 80 height 14
click at [383, 148] on select "Select Asin junaid [PERSON_NAME] [PERSON_NAME][GEOGRAPHIC_DATA][PERSON_NAME]" at bounding box center [357, 149] width 80 height 14
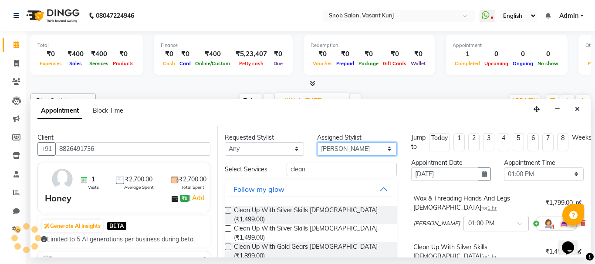
click at [355, 146] on select "Select Asin junaid [PERSON_NAME] [PERSON_NAME][GEOGRAPHIC_DATA][PERSON_NAME]" at bounding box center [357, 149] width 80 height 14
click at [376, 148] on select "Select Asin junaid [PERSON_NAME] [PERSON_NAME][GEOGRAPHIC_DATA][PERSON_NAME]" at bounding box center [357, 149] width 80 height 14
click at [381, 146] on select "Select Asin junaid [PERSON_NAME] [PERSON_NAME][GEOGRAPHIC_DATA][PERSON_NAME]" at bounding box center [357, 149] width 80 height 14
click at [358, 142] on select "Select Asin junaid [PERSON_NAME] [PERSON_NAME][GEOGRAPHIC_DATA][PERSON_NAME]" at bounding box center [357, 149] width 80 height 14
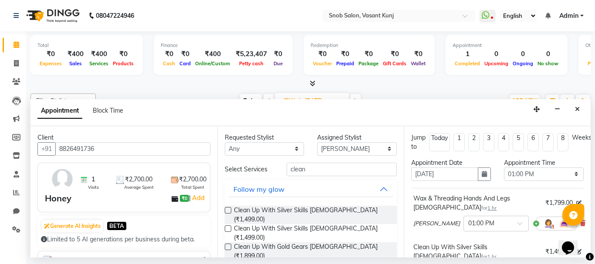
click at [293, 180] on div "Follow my glow" at bounding box center [311, 189] width 172 height 19
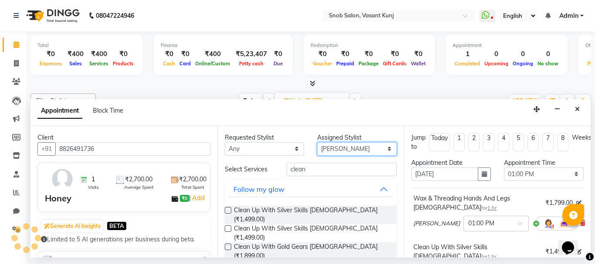
click at [348, 149] on select "Select Asin junaid [PERSON_NAME] [PERSON_NAME][GEOGRAPHIC_DATA][PERSON_NAME]" at bounding box center [357, 149] width 80 height 14
select select "82633"
click at [317, 142] on select "Select Asin junaid [PERSON_NAME] [PERSON_NAME][GEOGRAPHIC_DATA][PERSON_NAME]" at bounding box center [357, 149] width 80 height 14
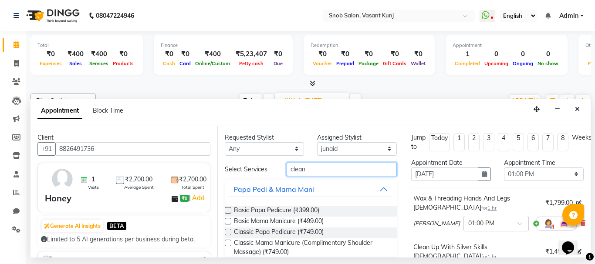
click at [334, 169] on input "clean" at bounding box center [342, 170] width 111 height 14
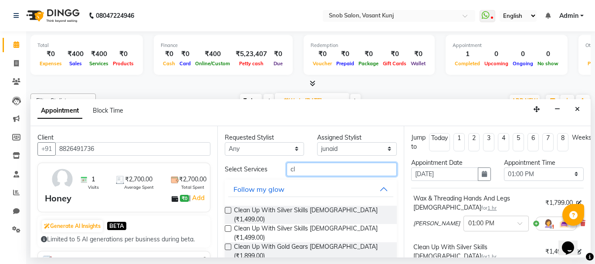
type input "c"
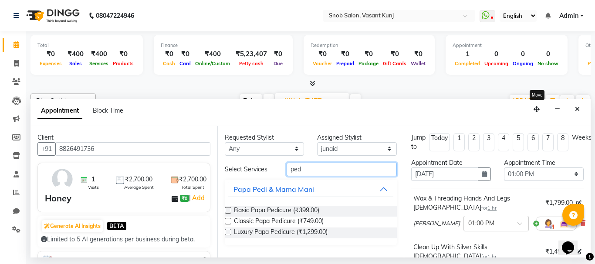
type input "ped"
click at [255, 221] on span "Classic Papa Pedicure (₹749.00)" at bounding box center [279, 222] width 90 height 11
click at [225, 220] on label at bounding box center [228, 221] width 7 height 7
click at [225, 220] on input "checkbox" at bounding box center [228, 223] width 6 height 6
checkbox input "false"
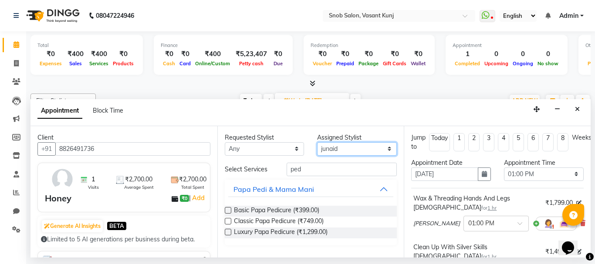
scroll to position [165, 0]
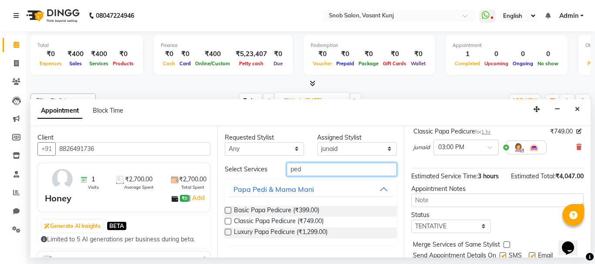
click at [312, 168] on input "ped" at bounding box center [342, 170] width 111 height 14
drag, startPoint x: 317, startPoint y: 165, endPoint x: 309, endPoint y: 169, distance: 8.8
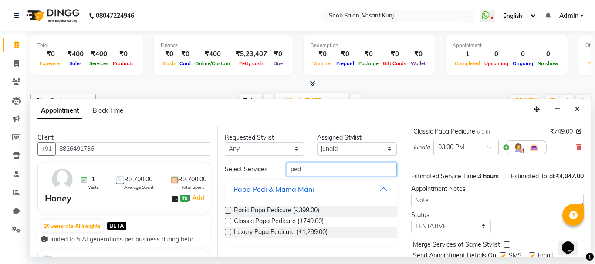
click at [302, 169] on input "ped" at bounding box center [342, 170] width 111 height 14
click at [309, 169] on input "ped" at bounding box center [342, 170] width 111 height 14
type input "p"
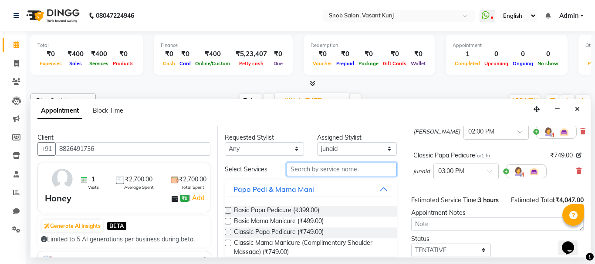
scroll to position [78, 0]
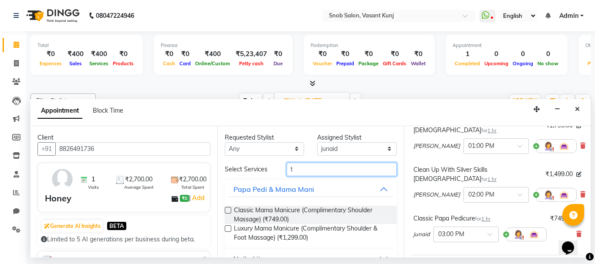
type input "t"
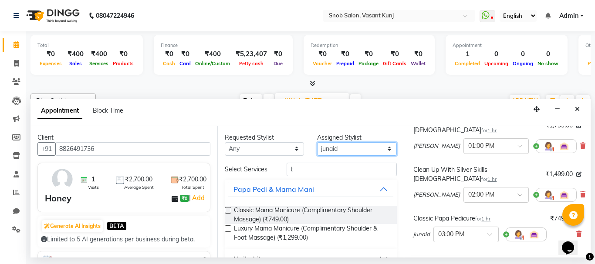
click at [387, 146] on select "Select Asin junaid [PERSON_NAME] [PERSON_NAME][GEOGRAPHIC_DATA][PERSON_NAME]" at bounding box center [357, 149] width 80 height 14
select select "60451"
click at [317, 142] on select "Select Asin junaid [PERSON_NAME] [PERSON_NAME][GEOGRAPHIC_DATA][PERSON_NAME]" at bounding box center [357, 149] width 80 height 14
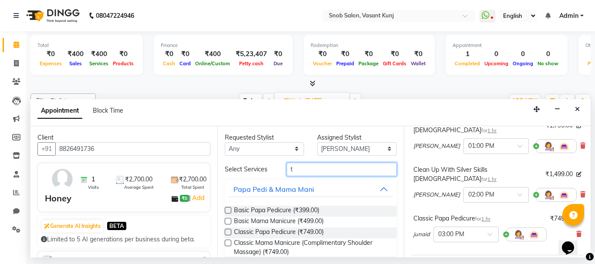
click at [356, 170] on input "t" at bounding box center [342, 170] width 111 height 14
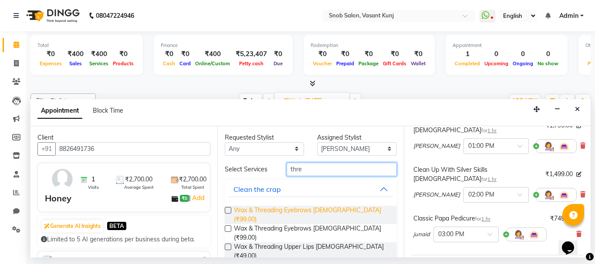
type input "thre"
click at [319, 213] on span "Wax & Threading Eyebrows [DEMOGRAPHIC_DATA] (₹99.00)" at bounding box center [312, 215] width 156 height 18
checkbox input "false"
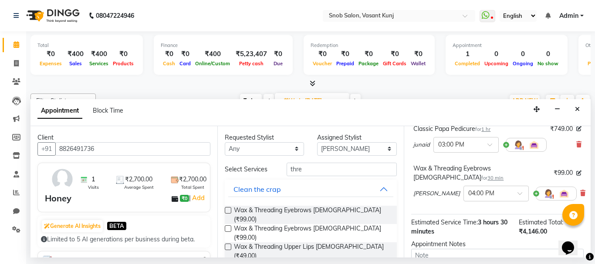
scroll to position [245, 0]
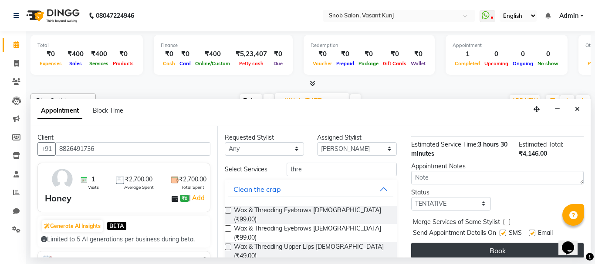
click at [473, 243] on button "Book" at bounding box center [497, 251] width 172 height 16
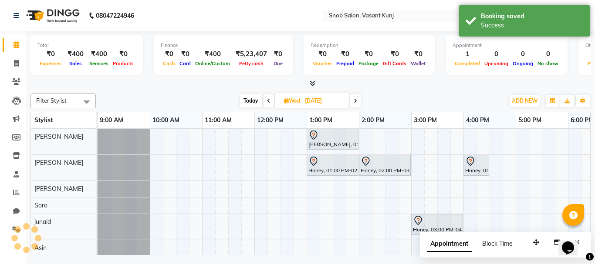
click at [264, 248] on div "[PERSON_NAME], 01:00 PM-02:00 PM, Luxury Nail Extensions With Gel Paint And Gli…" at bounding box center [437, 193] width 679 height 128
click at [578, 240] on icon "Close" at bounding box center [577, 243] width 5 height 6
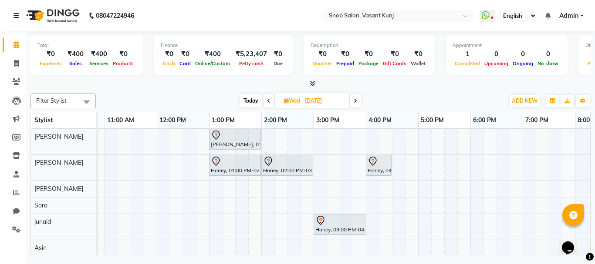
scroll to position [0, 152]
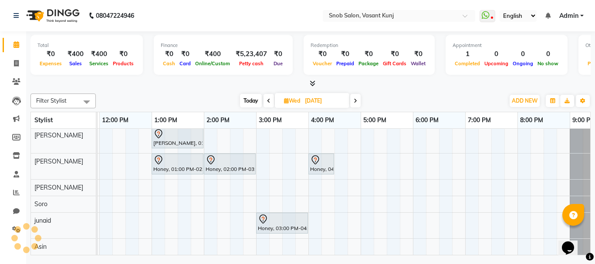
drag, startPoint x: 304, startPoint y: 246, endPoint x: 204, endPoint y: 252, distance: 99.9
click at [134, 253] on div "[PERSON_NAME], 01:00 PM-02:00 PM, Luxury Nail Extensions With Gel Paint And Gli…" at bounding box center [344, 192] width 493 height 126
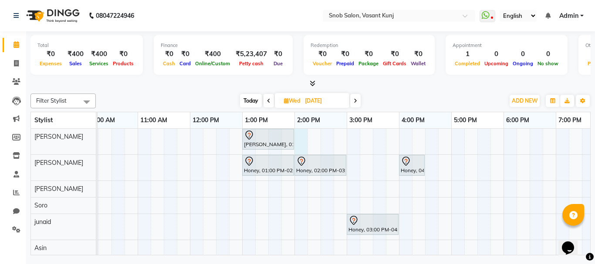
click at [301, 142] on div "[PERSON_NAME], 01:00 PM-02:00 PM, Luxury Nail Extensions With Gel Paint And Gli…" at bounding box center [372, 193] width 679 height 128
select select "60444"
select select "tentative"
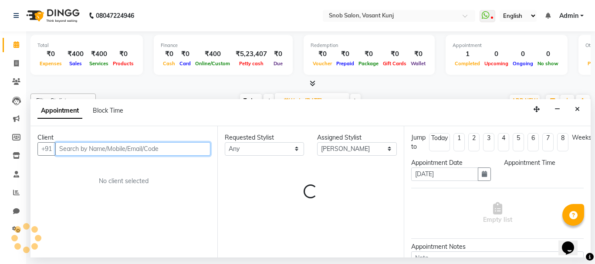
select select "840"
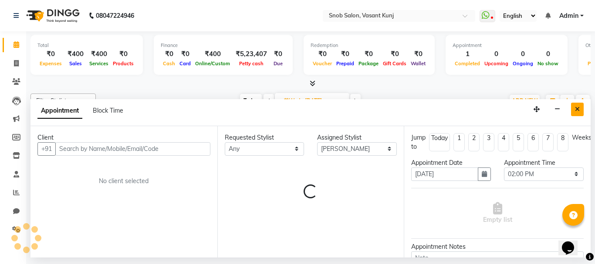
click at [580, 108] on button "Close" at bounding box center [577, 110] width 13 height 14
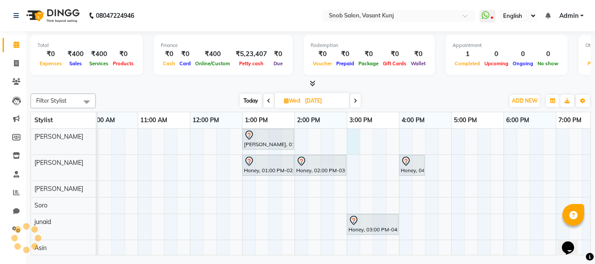
click at [355, 142] on div "[PERSON_NAME], 01:00 PM-02:00 PM, Luxury Nail Extensions With Gel Paint And Gli…" at bounding box center [372, 193] width 679 height 128
select select "60444"
select select "tentative"
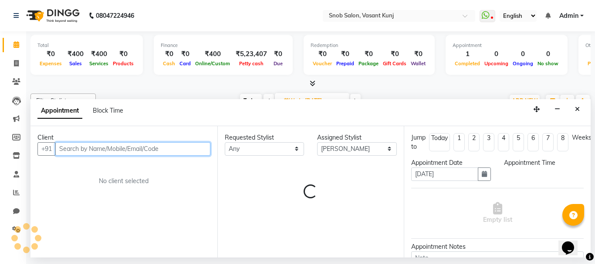
select select "900"
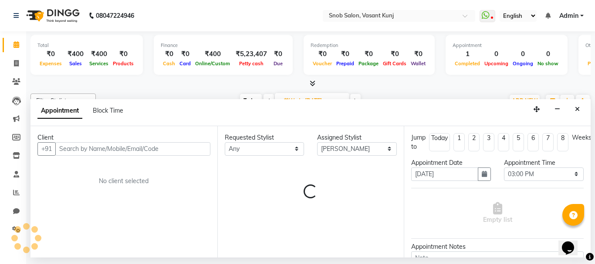
click at [355, 141] on div "Assigned Stylist" at bounding box center [357, 137] width 80 height 9
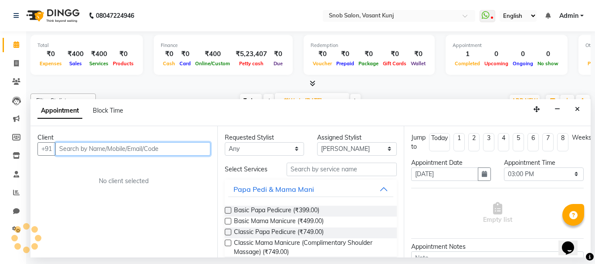
click at [123, 147] on input "text" at bounding box center [132, 149] width 155 height 14
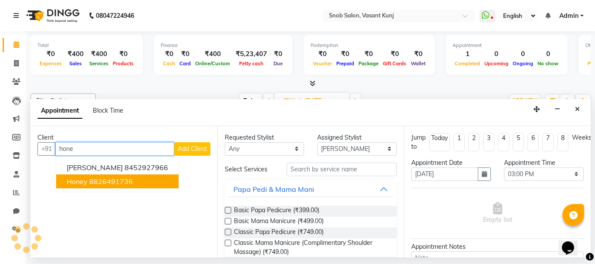
click at [111, 180] on ngb-highlight "8826491736" at bounding box center [111, 181] width 44 height 9
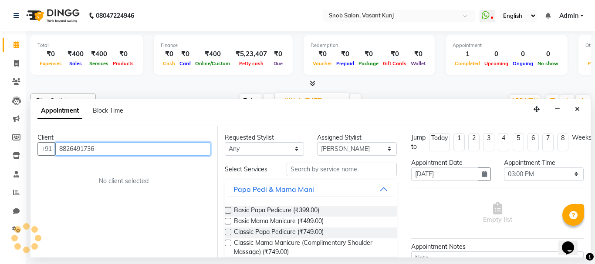
type input "8826491736"
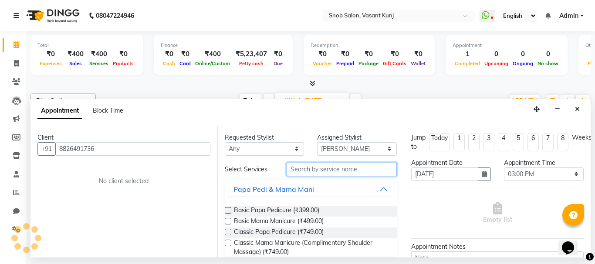
click at [314, 168] on input "text" at bounding box center [342, 170] width 111 height 14
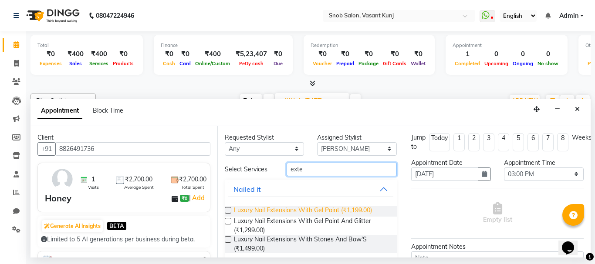
type input "exte"
click at [287, 209] on span "Luxury Nail Extensions With Gel Paint (₹1,199.00)" at bounding box center [303, 211] width 138 height 11
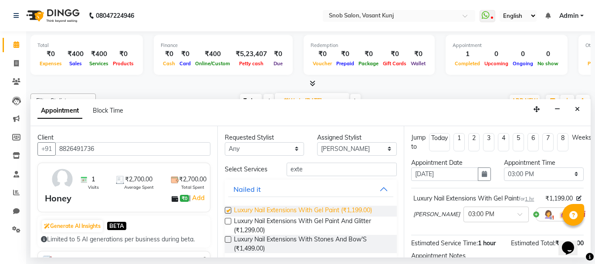
checkbox input "false"
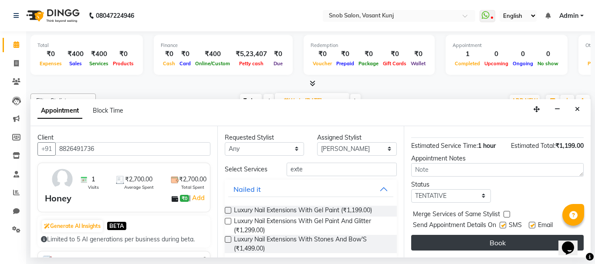
click at [460, 239] on button "Book" at bounding box center [497, 243] width 172 height 16
